Goal: Check status: Check status

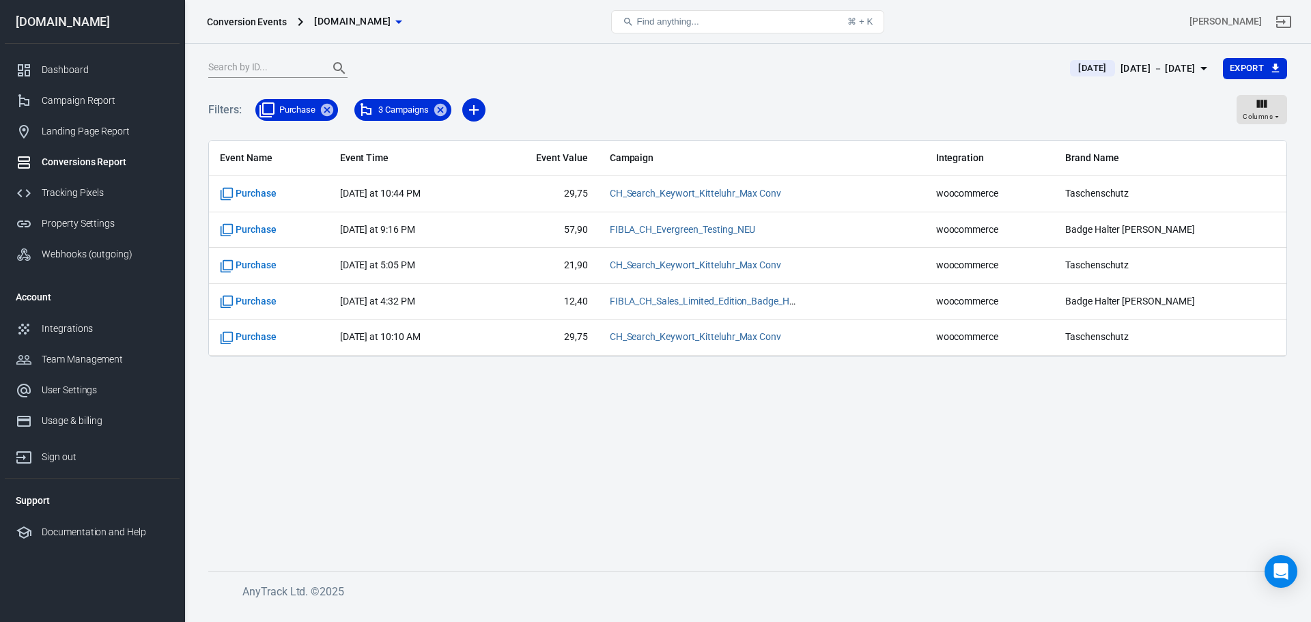
click at [521, 346] on td "29,75" at bounding box center [542, 338] width 113 height 36
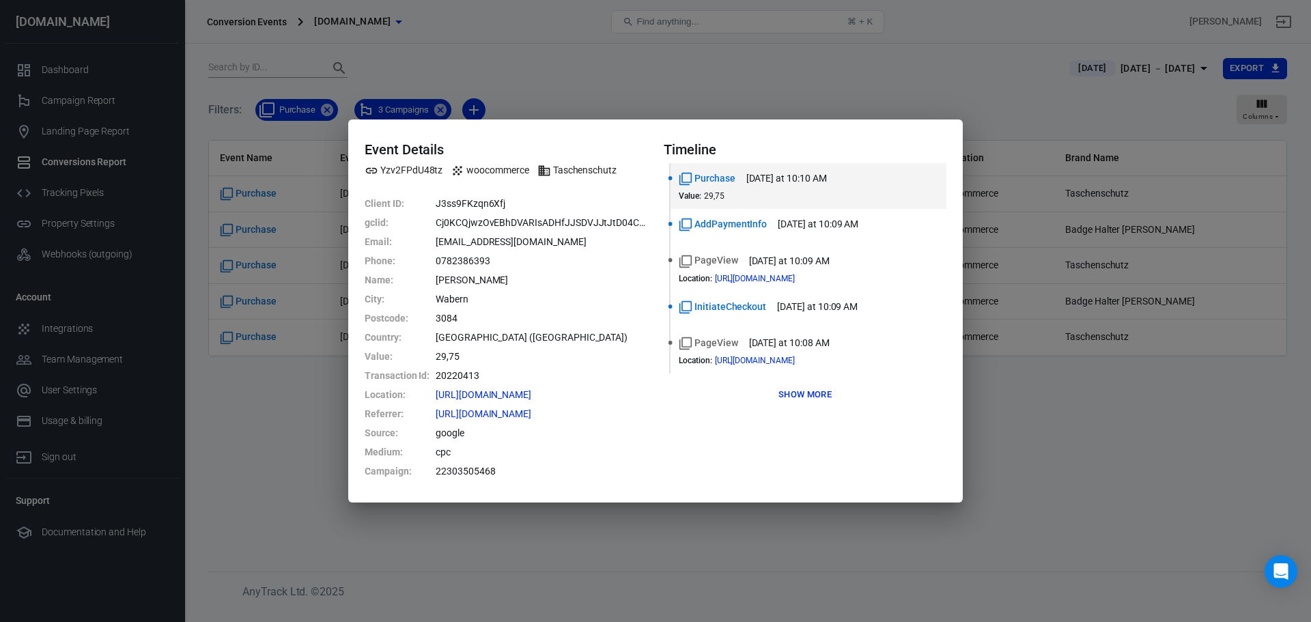
click at [785, 392] on button "Show more" at bounding box center [805, 394] width 60 height 21
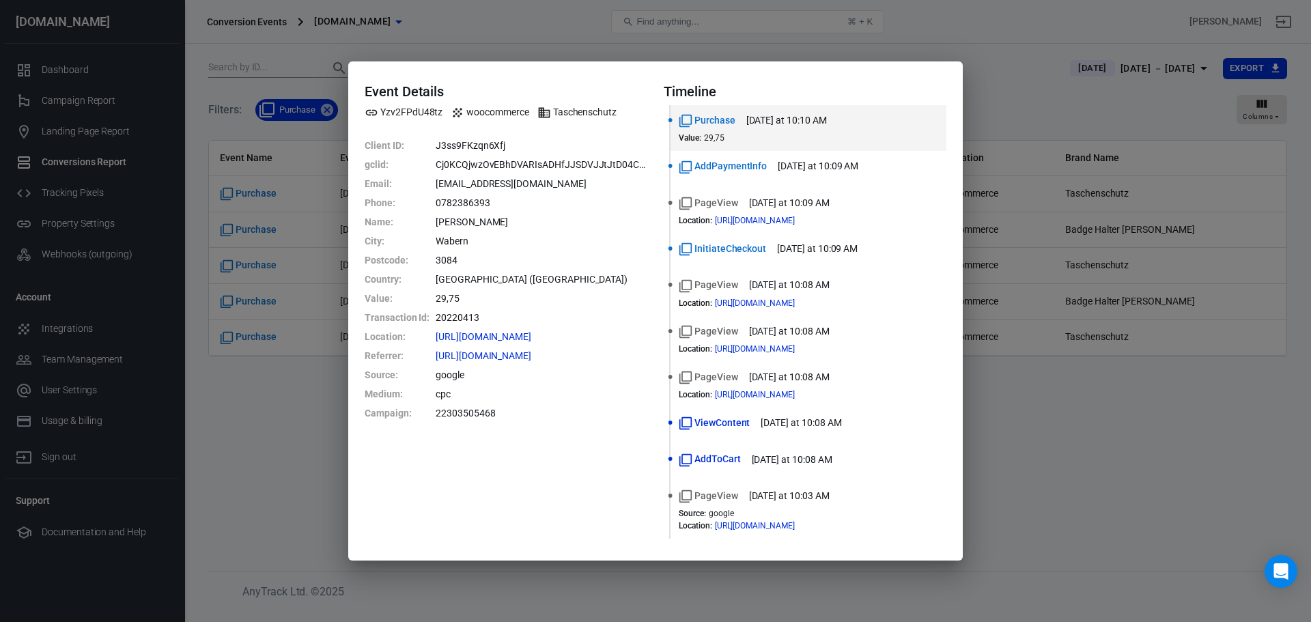
click at [882, 494] on div "PageView yesterday at 10:03 AM" at bounding box center [809, 496] width 260 height 14
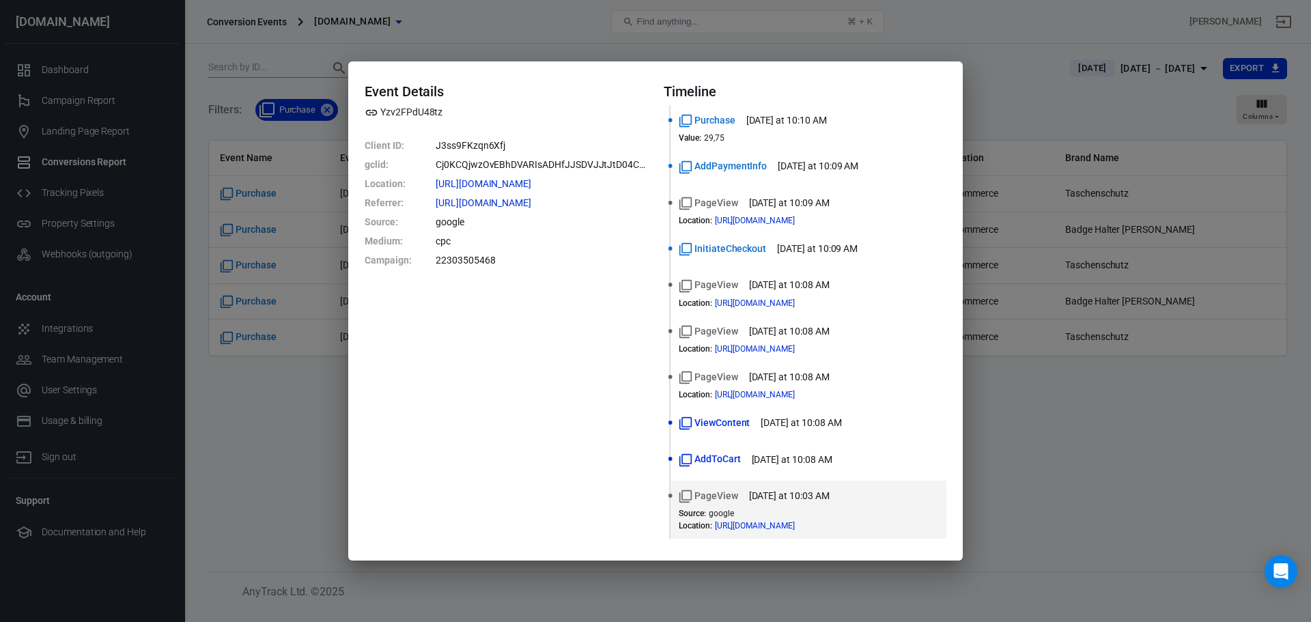
click at [878, 457] on div "AddToCart yesterday at 10:08 AM" at bounding box center [809, 459] width 260 height 14
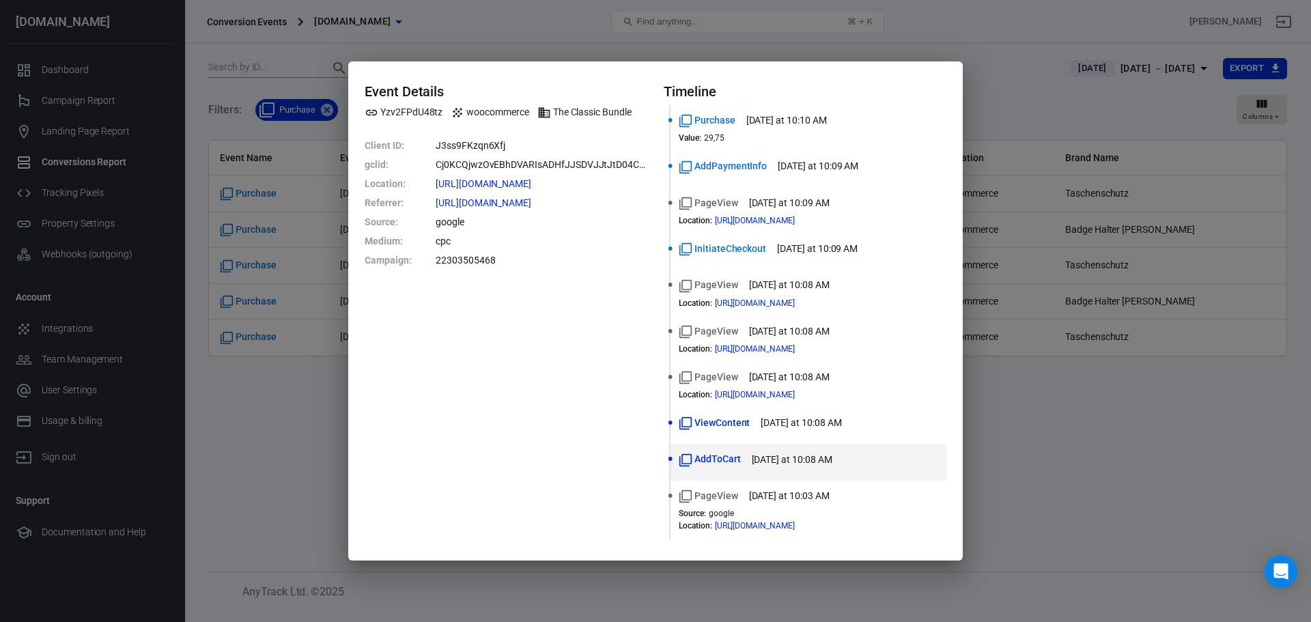
click at [882, 426] on div "ViewContent yesterday at 10:08 AM" at bounding box center [809, 423] width 260 height 14
click at [908, 374] on div "PageView yesterday at 10:08 AM" at bounding box center [809, 377] width 260 height 14
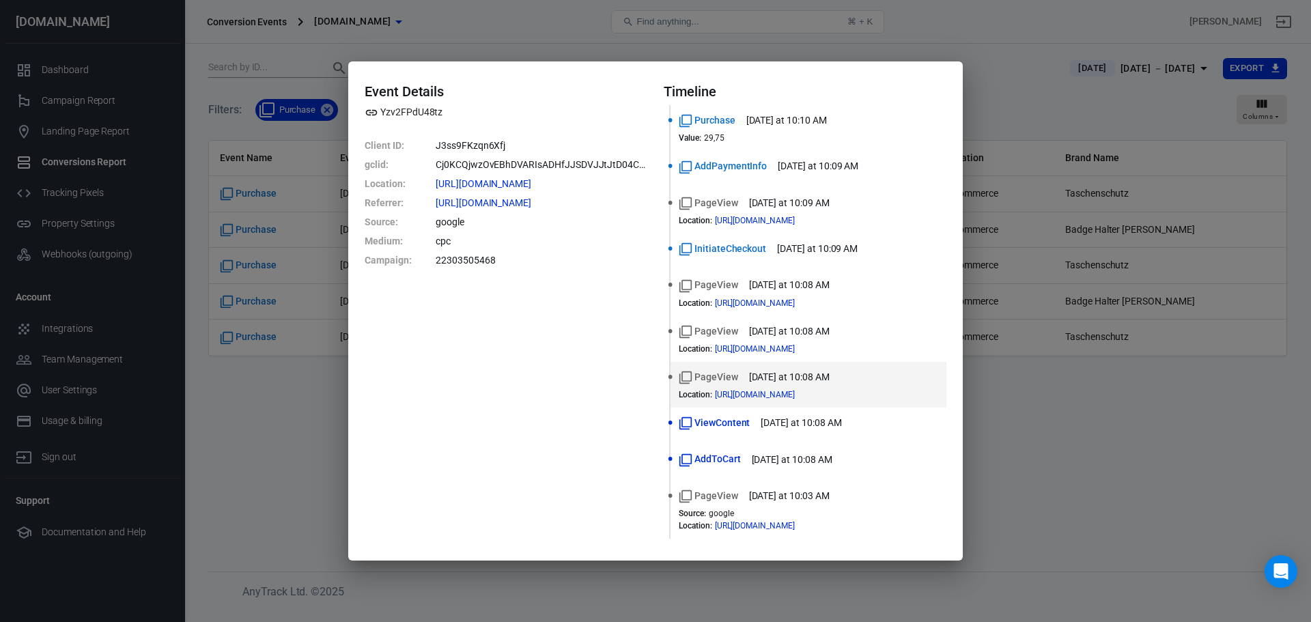
click at [1064, 493] on div "Event Details Yzv2FPdU48tz Client ID : J3ss9FKzqn6Xfj gclid : Cj0KCQjwzOvEBhDVA…" at bounding box center [655, 311] width 1311 height 622
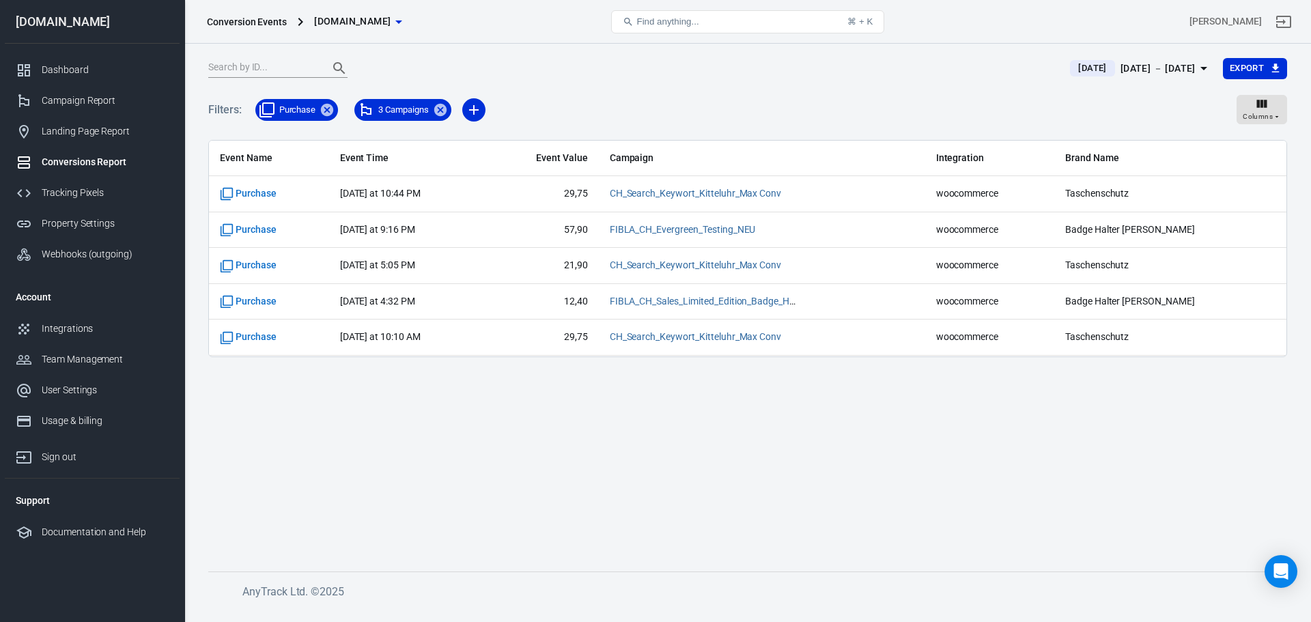
click at [1203, 68] on icon "button" at bounding box center [1204, 68] width 7 height 3
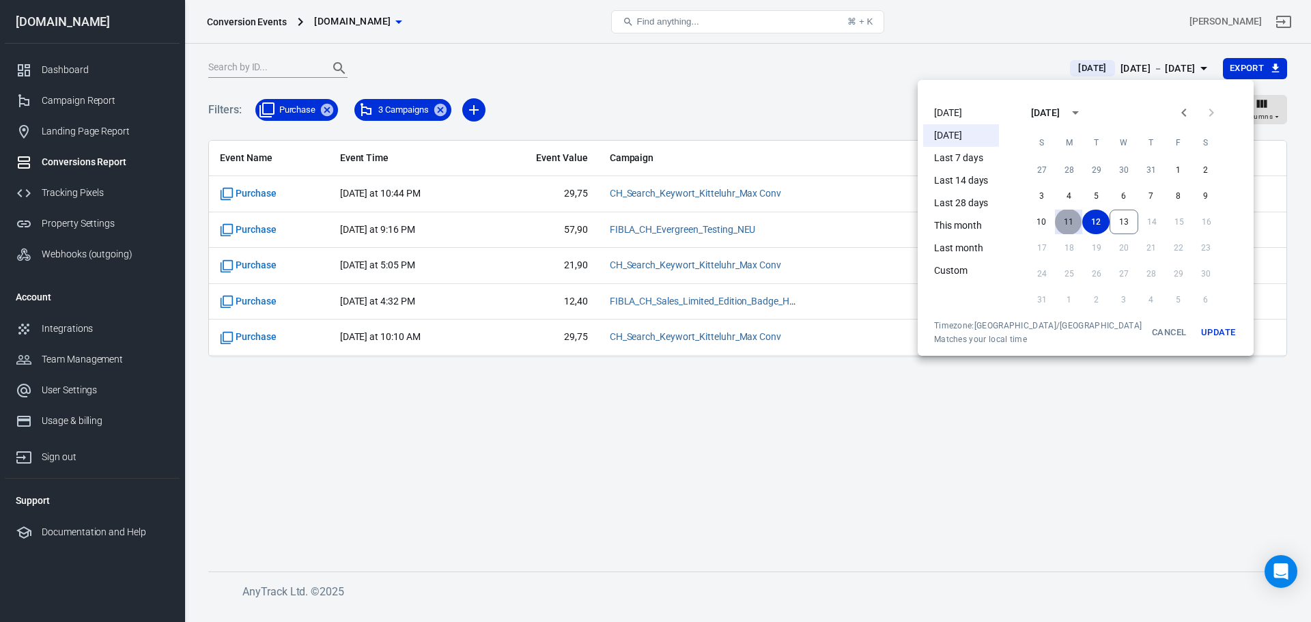
click at [1055, 218] on button "11" at bounding box center [1068, 222] width 27 height 25
click at [1196, 332] on button "Update" at bounding box center [1218, 332] width 44 height 25
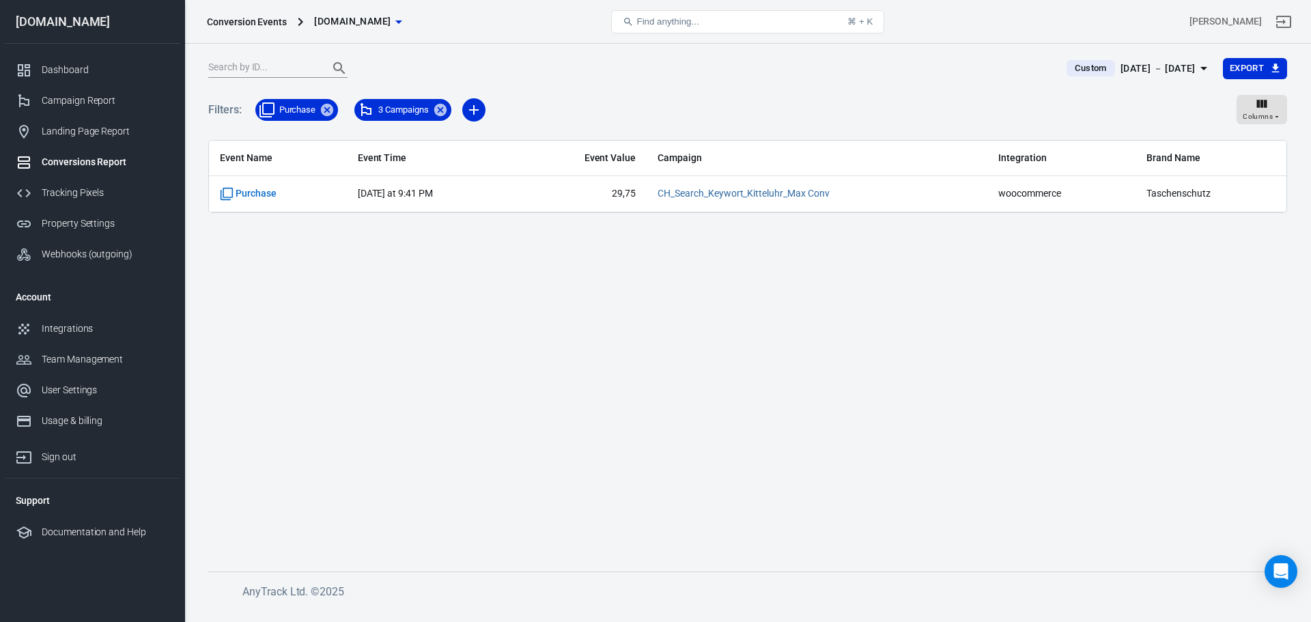
click at [1201, 71] on icon "button" at bounding box center [1204, 68] width 16 height 16
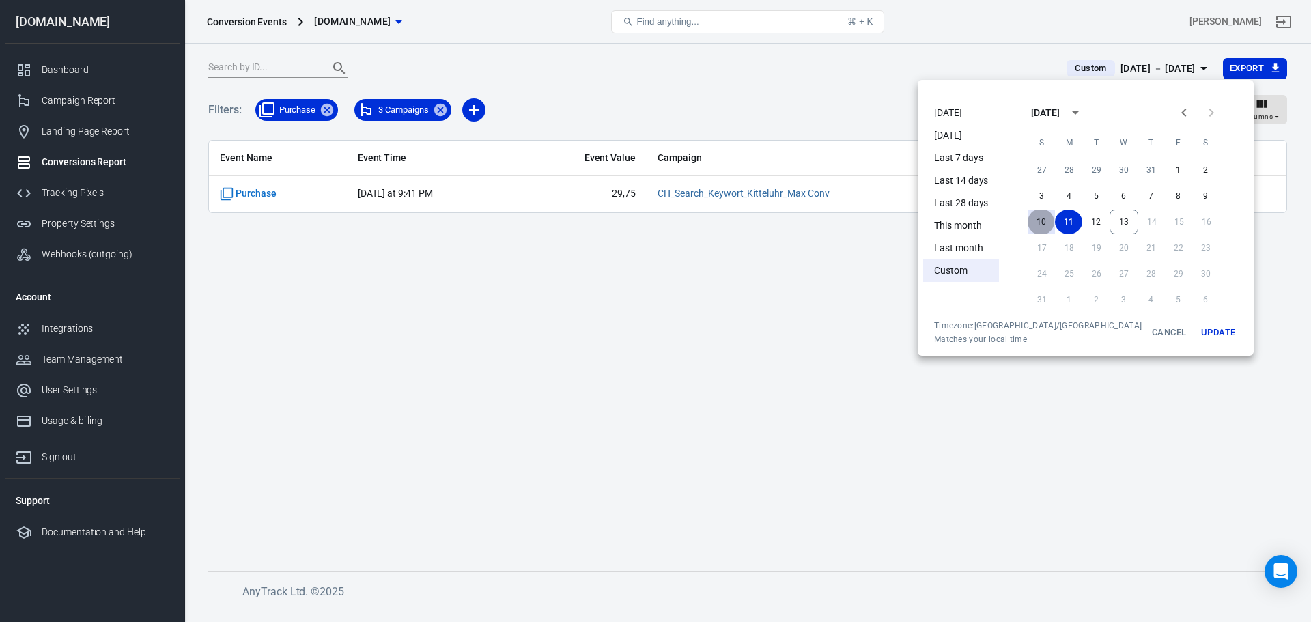
click at [1033, 219] on button "10" at bounding box center [1041, 222] width 27 height 25
click at [1032, 217] on button "10" at bounding box center [1041, 222] width 27 height 25
click at [1196, 338] on button "Update" at bounding box center [1218, 332] width 44 height 25
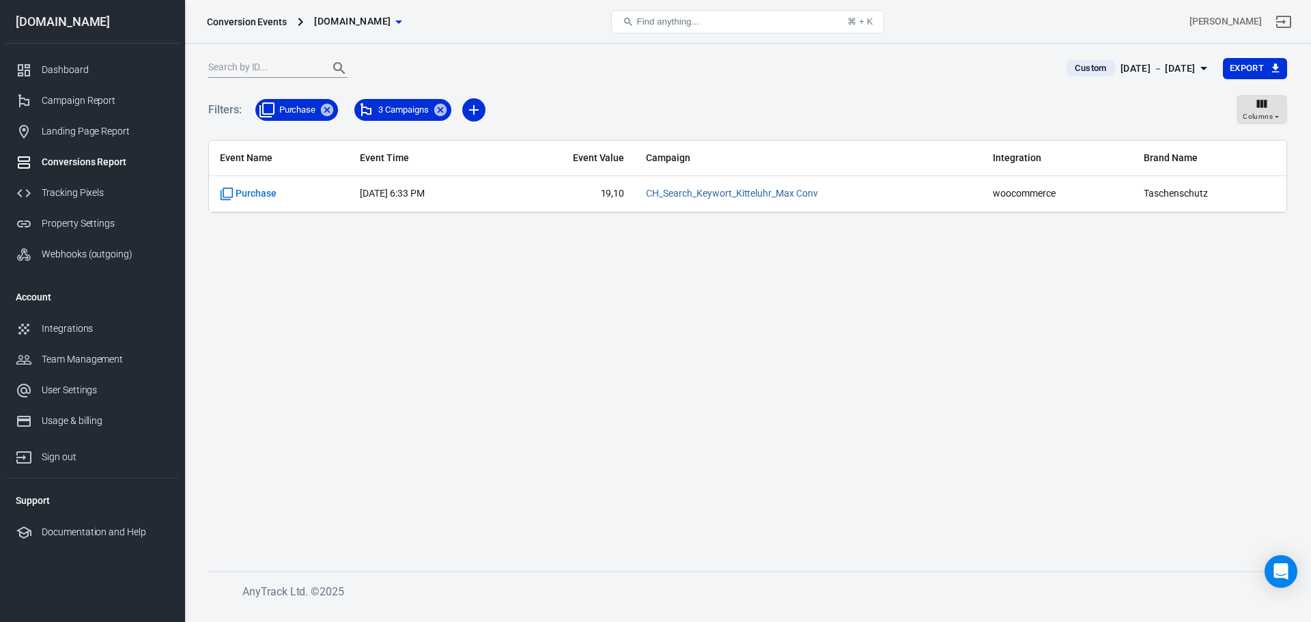
click at [1201, 73] on icon "button" at bounding box center [1204, 68] width 16 height 16
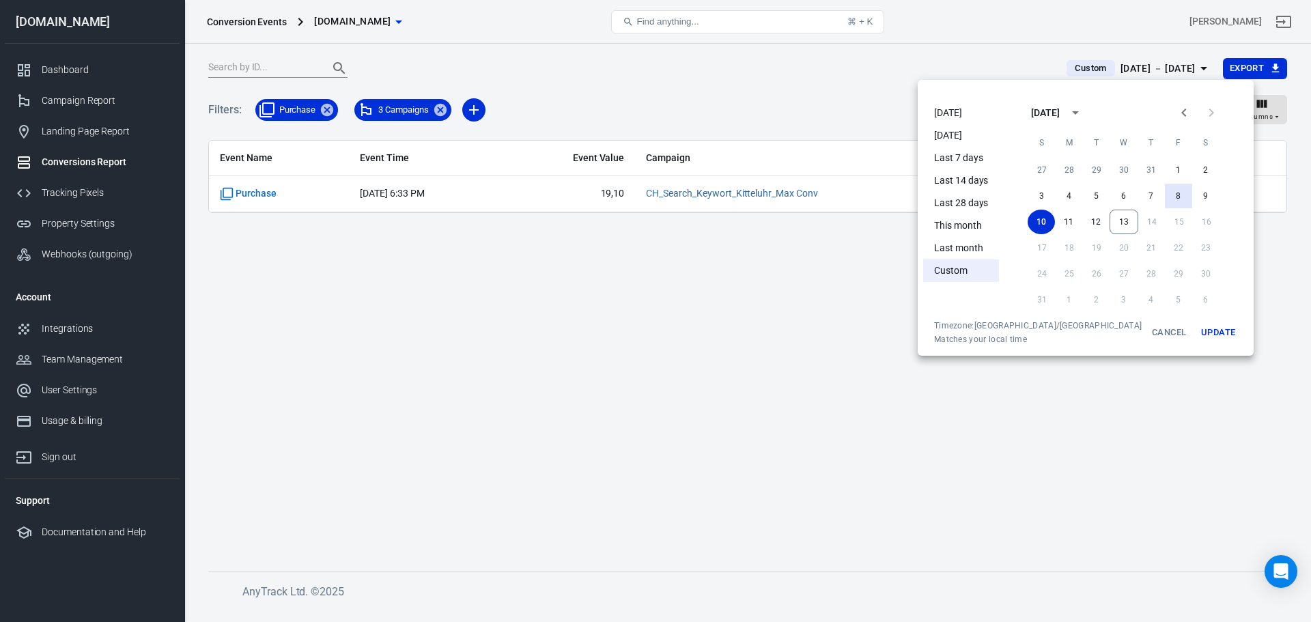
click at [1165, 195] on button "8" at bounding box center [1178, 196] width 27 height 25
click at [1110, 226] on button "13" at bounding box center [1124, 222] width 29 height 25
click at [1196, 333] on button "Update" at bounding box center [1218, 332] width 44 height 25
